Goal: Find specific page/section: Find specific page/section

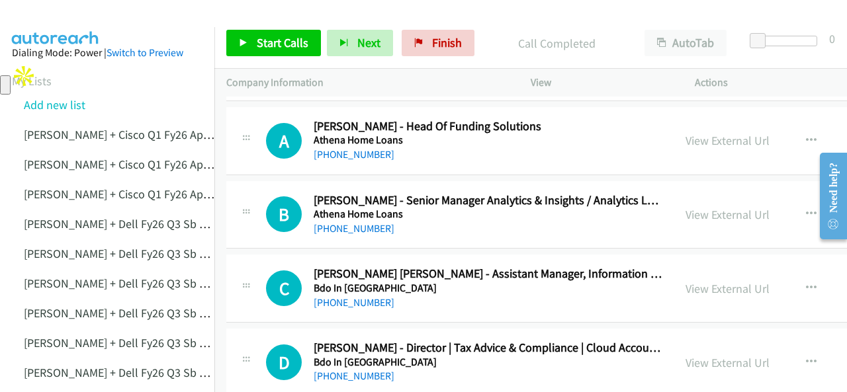
scroll to position [397, 0]
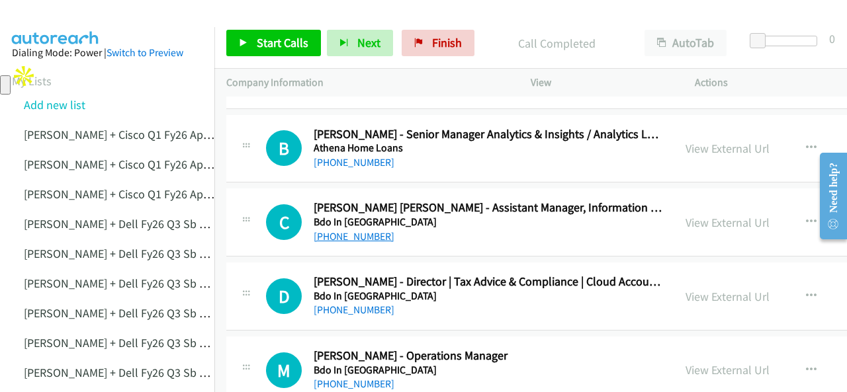
click at [363, 236] on link "[PHONE_NUMBER]" at bounding box center [354, 236] width 81 height 13
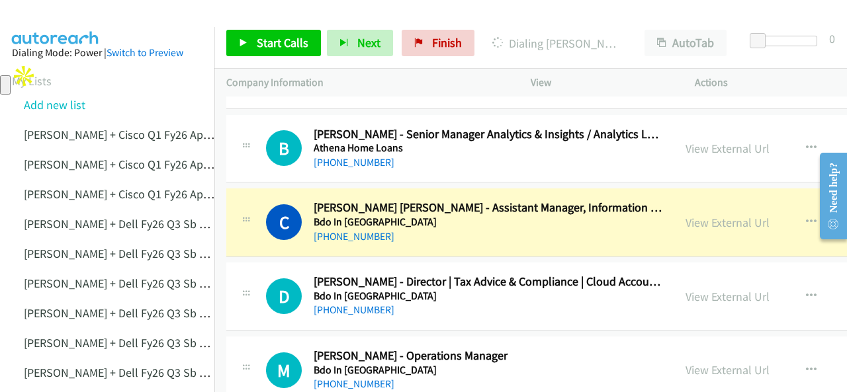
click at [101, 21] on img at bounding box center [55, 23] width 99 height 46
click at [26, 14] on img at bounding box center [55, 23] width 99 height 46
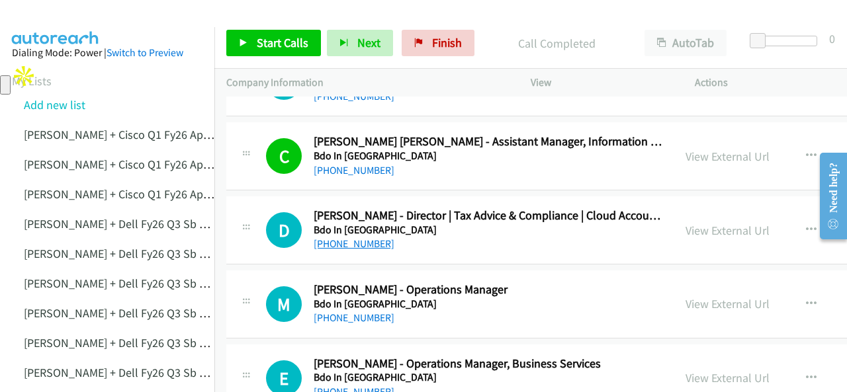
scroll to position [529, 0]
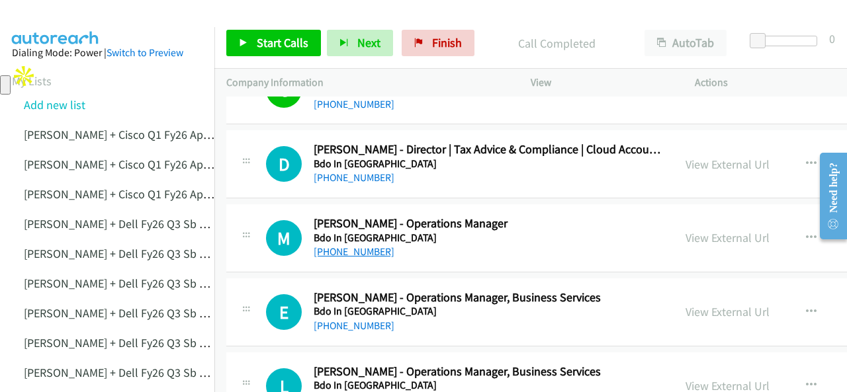
click at [347, 248] on link "[PHONE_NUMBER]" at bounding box center [354, 251] width 81 height 13
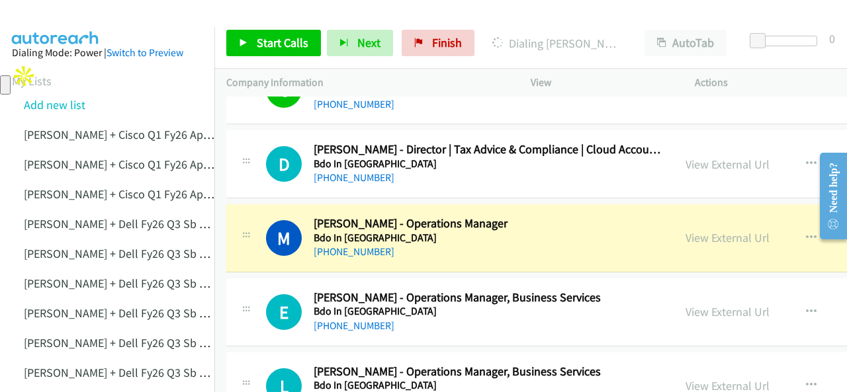
click at [87, 21] on img at bounding box center [55, 23] width 99 height 46
click at [685, 236] on link "View External Url" at bounding box center [727, 237] width 84 height 15
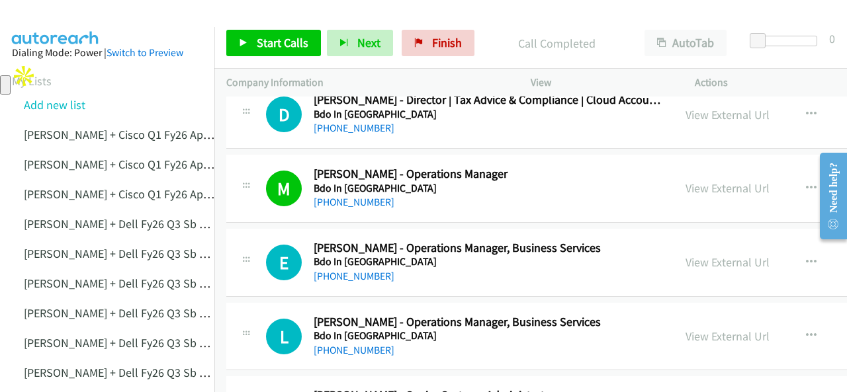
scroll to position [595, 0]
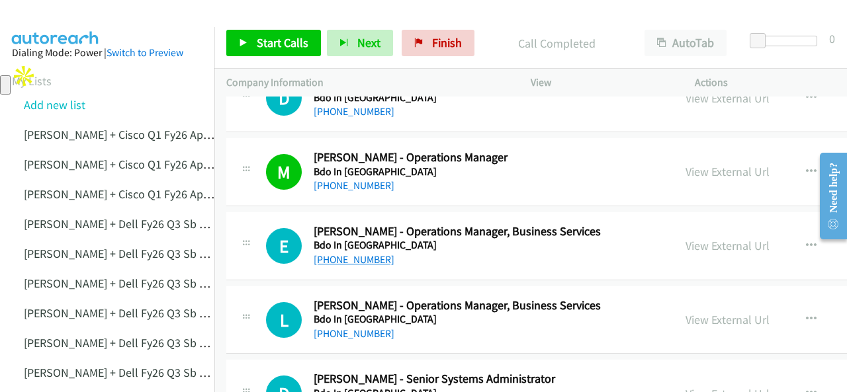
click at [349, 258] on link "[PHONE_NUMBER]" at bounding box center [354, 259] width 81 height 13
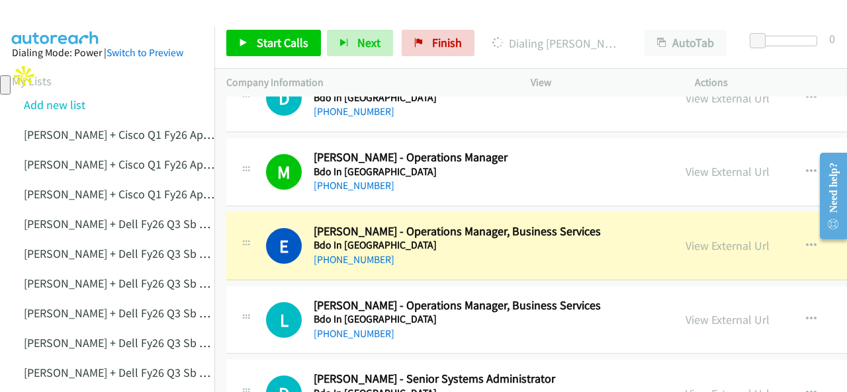
click at [65, 17] on img at bounding box center [55, 23] width 99 height 46
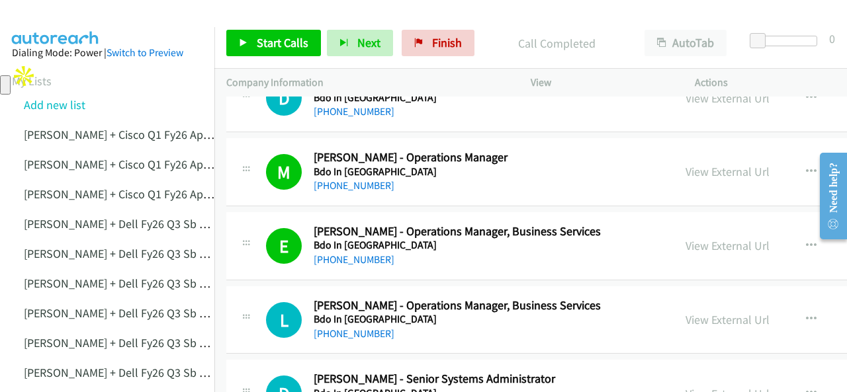
drag, startPoint x: 44, startPoint y: 19, endPoint x: 73, endPoint y: 24, distance: 29.1
click at [44, 19] on img at bounding box center [55, 23] width 99 height 46
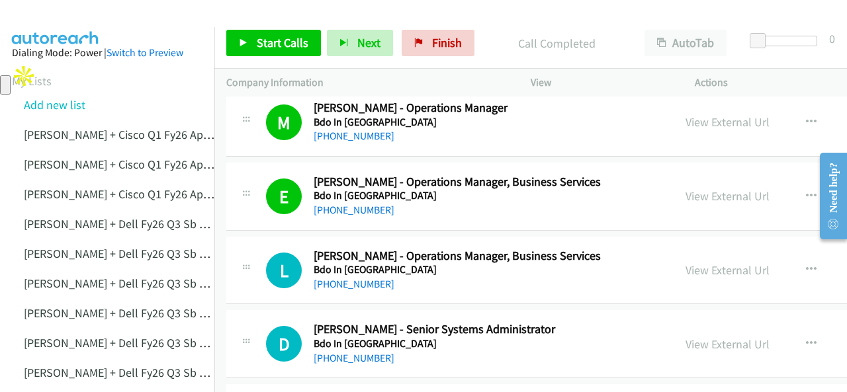
scroll to position [662, 0]
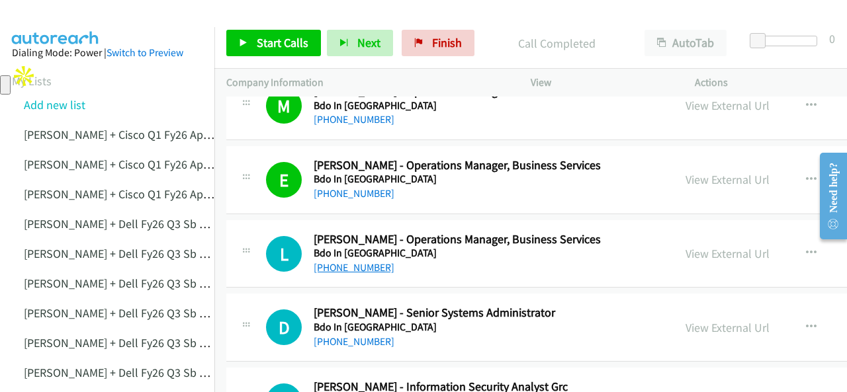
click at [343, 263] on link "[PHONE_NUMBER]" at bounding box center [354, 267] width 81 height 13
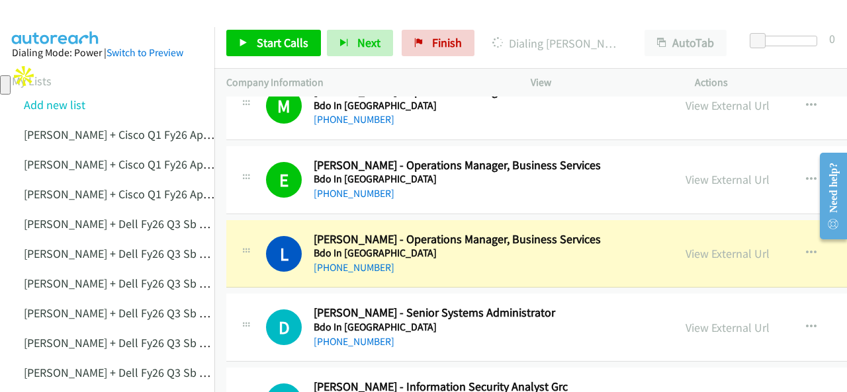
click at [40, 17] on img at bounding box center [55, 23] width 99 height 46
click at [685, 251] on link "View External Url" at bounding box center [727, 253] width 84 height 15
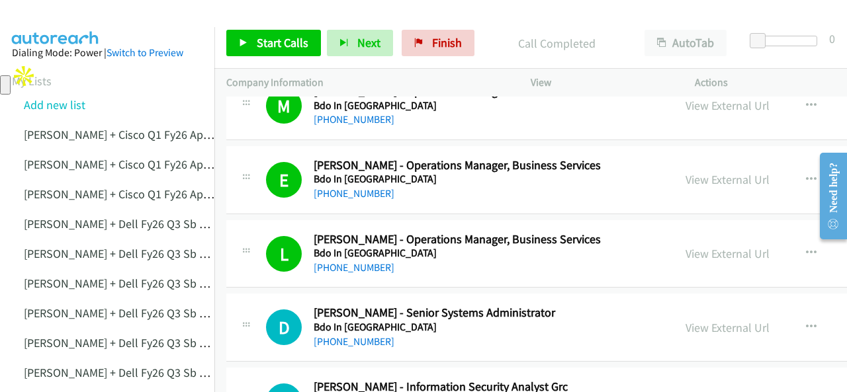
scroll to position [728, 0]
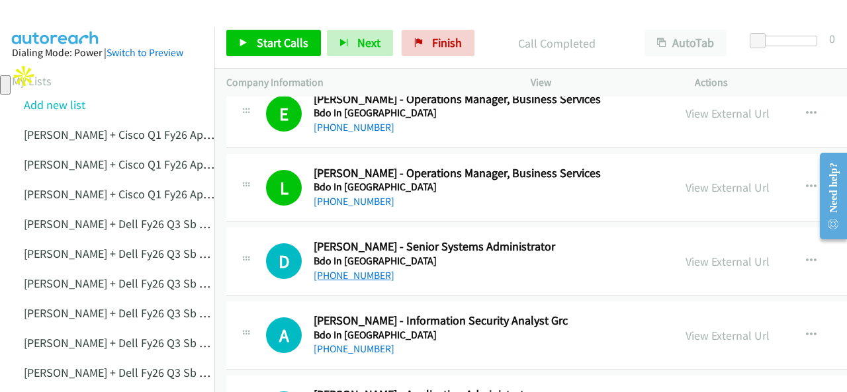
click at [351, 271] on link "[PHONE_NUMBER]" at bounding box center [354, 275] width 81 height 13
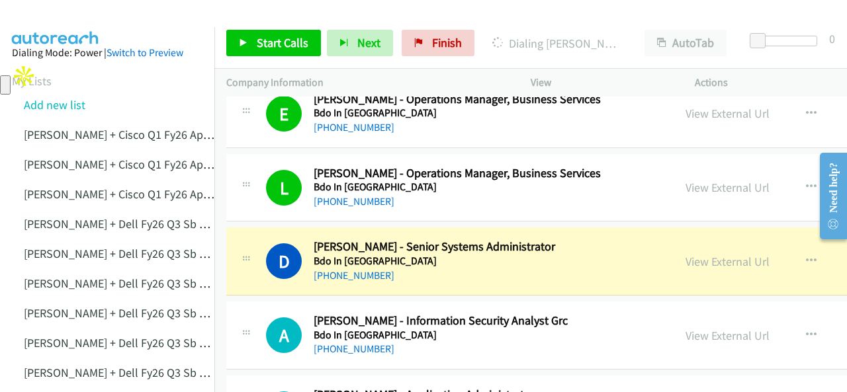
click at [52, 23] on img at bounding box center [55, 23] width 99 height 46
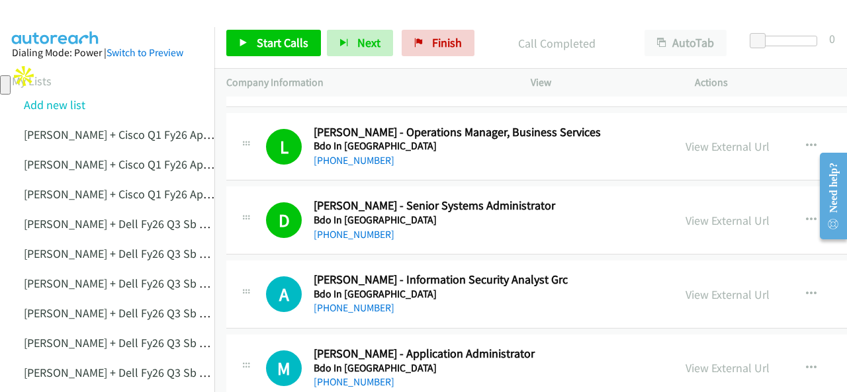
scroll to position [794, 0]
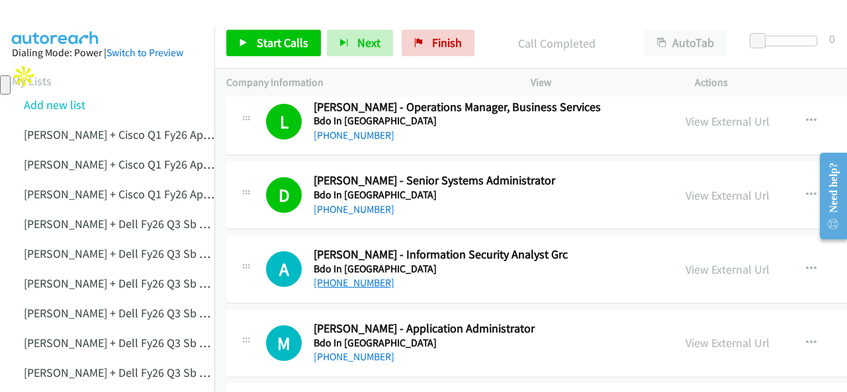
click at [337, 279] on link "[PHONE_NUMBER]" at bounding box center [354, 283] width 81 height 13
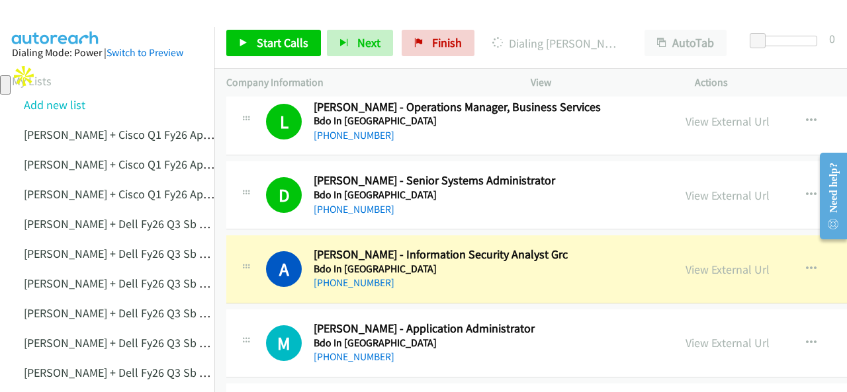
click at [685, 268] on link "View External Url" at bounding box center [727, 269] width 84 height 15
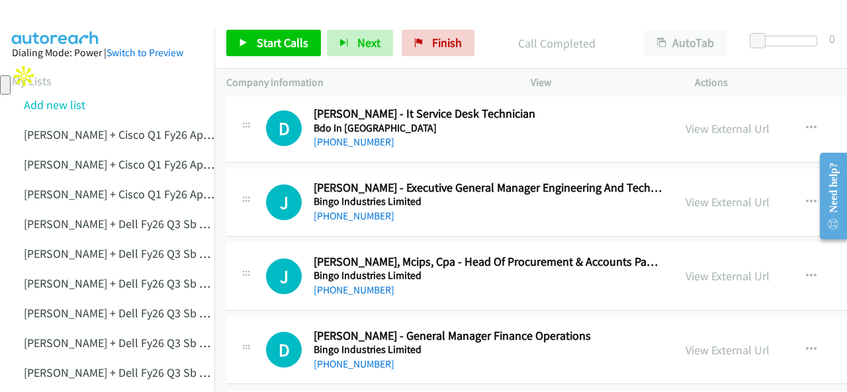
scroll to position [1323, 0]
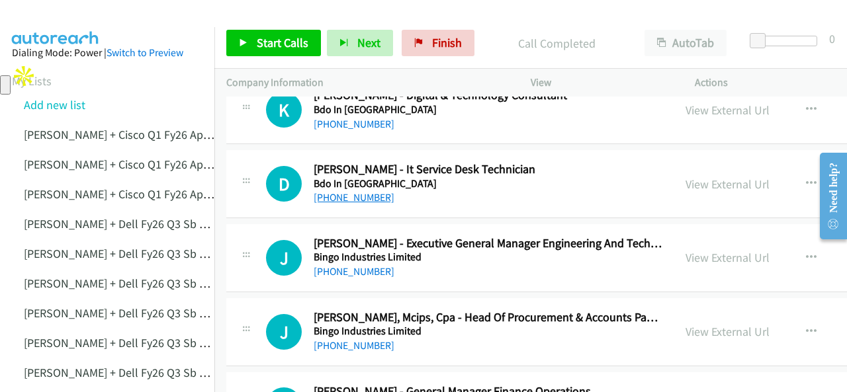
click at [345, 194] on link "[PHONE_NUMBER]" at bounding box center [354, 197] width 81 height 13
